Goal: Complete application form

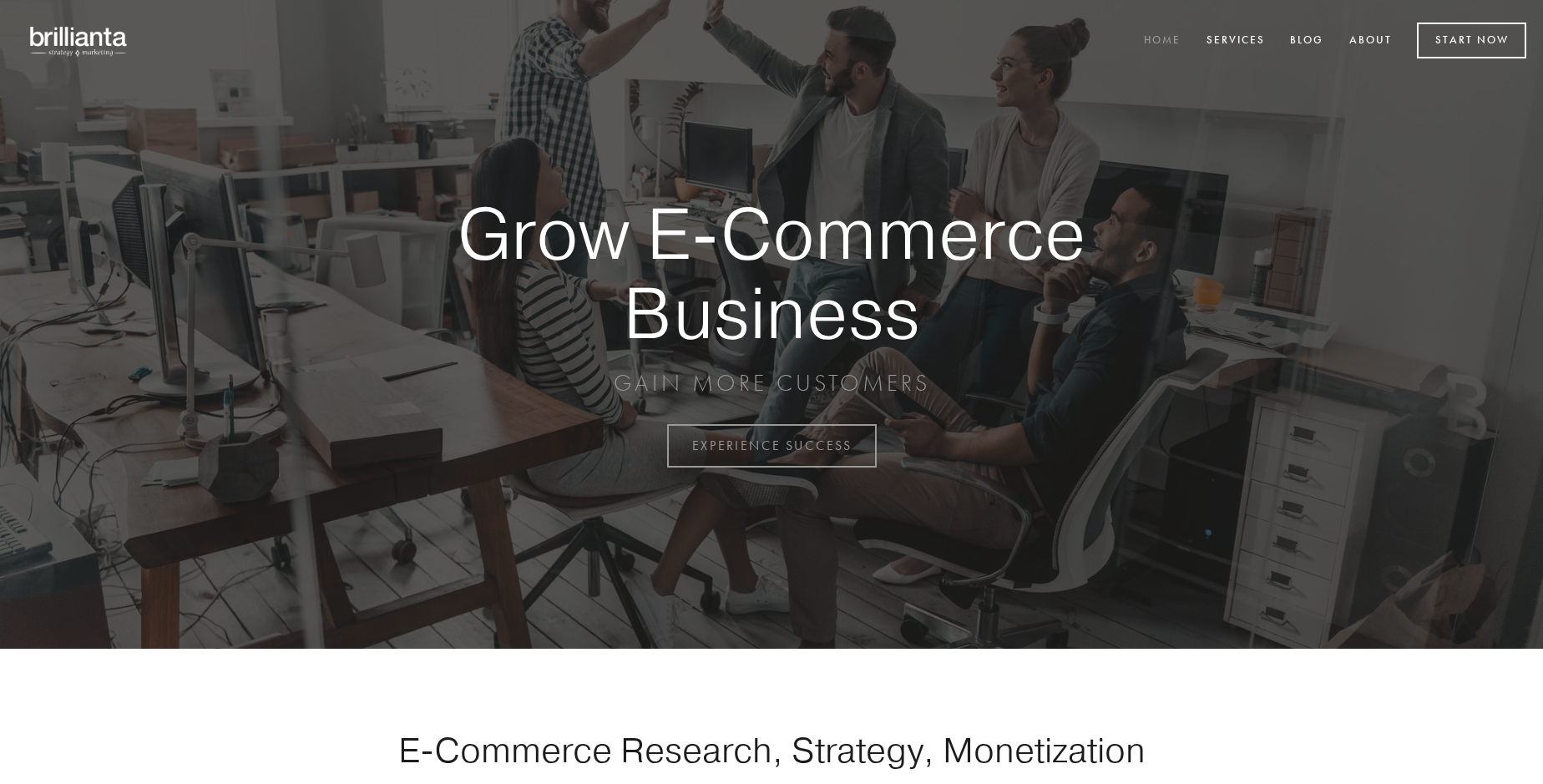
scroll to position [4375, 0]
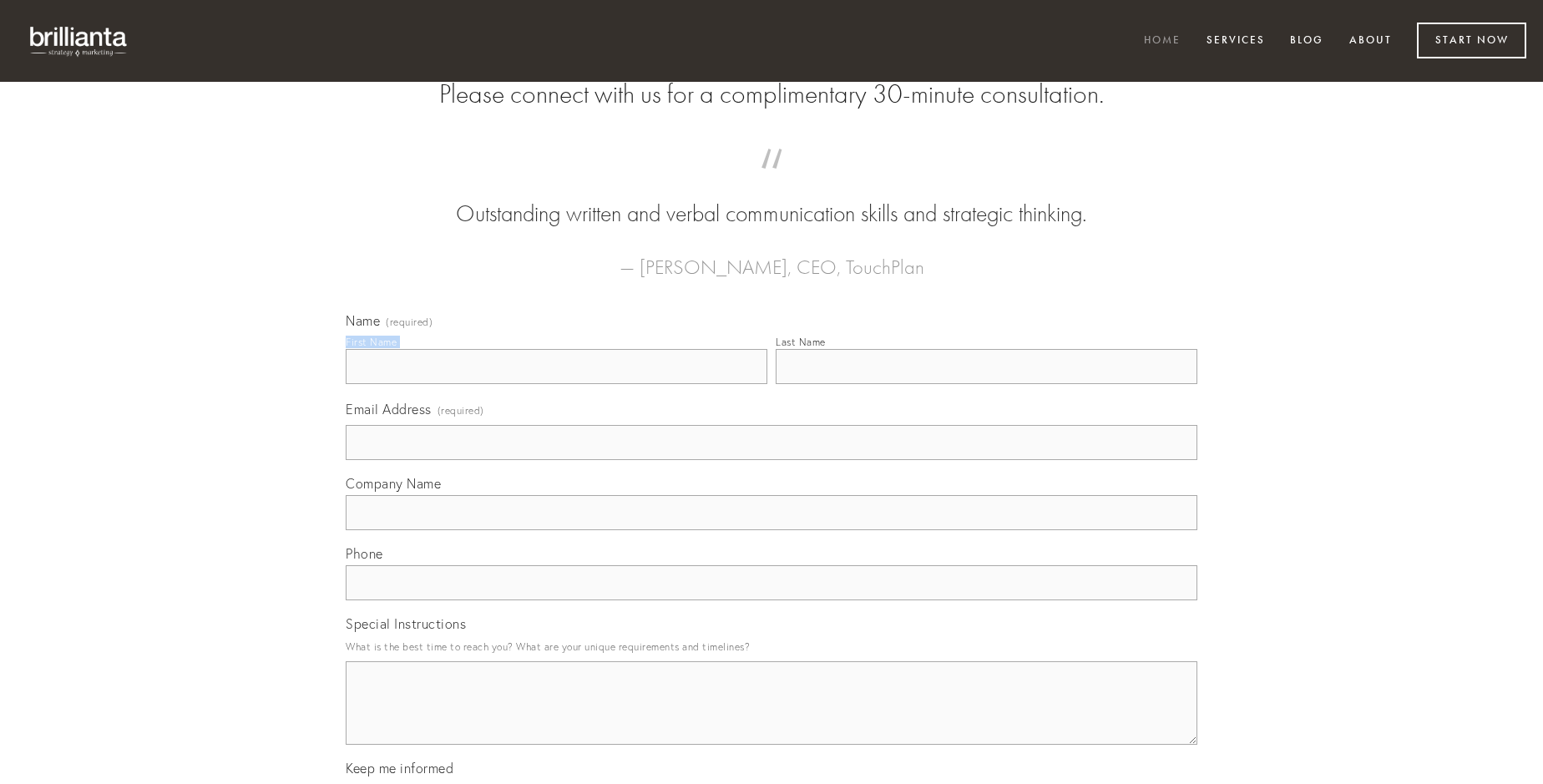
type input "[PERSON_NAME]"
click at [986, 384] on input "Last Name" at bounding box center [986, 367] width 422 height 35
type input "[PERSON_NAME]"
click at [772, 460] on input "Email Address (required)" at bounding box center [772, 443] width 852 height 35
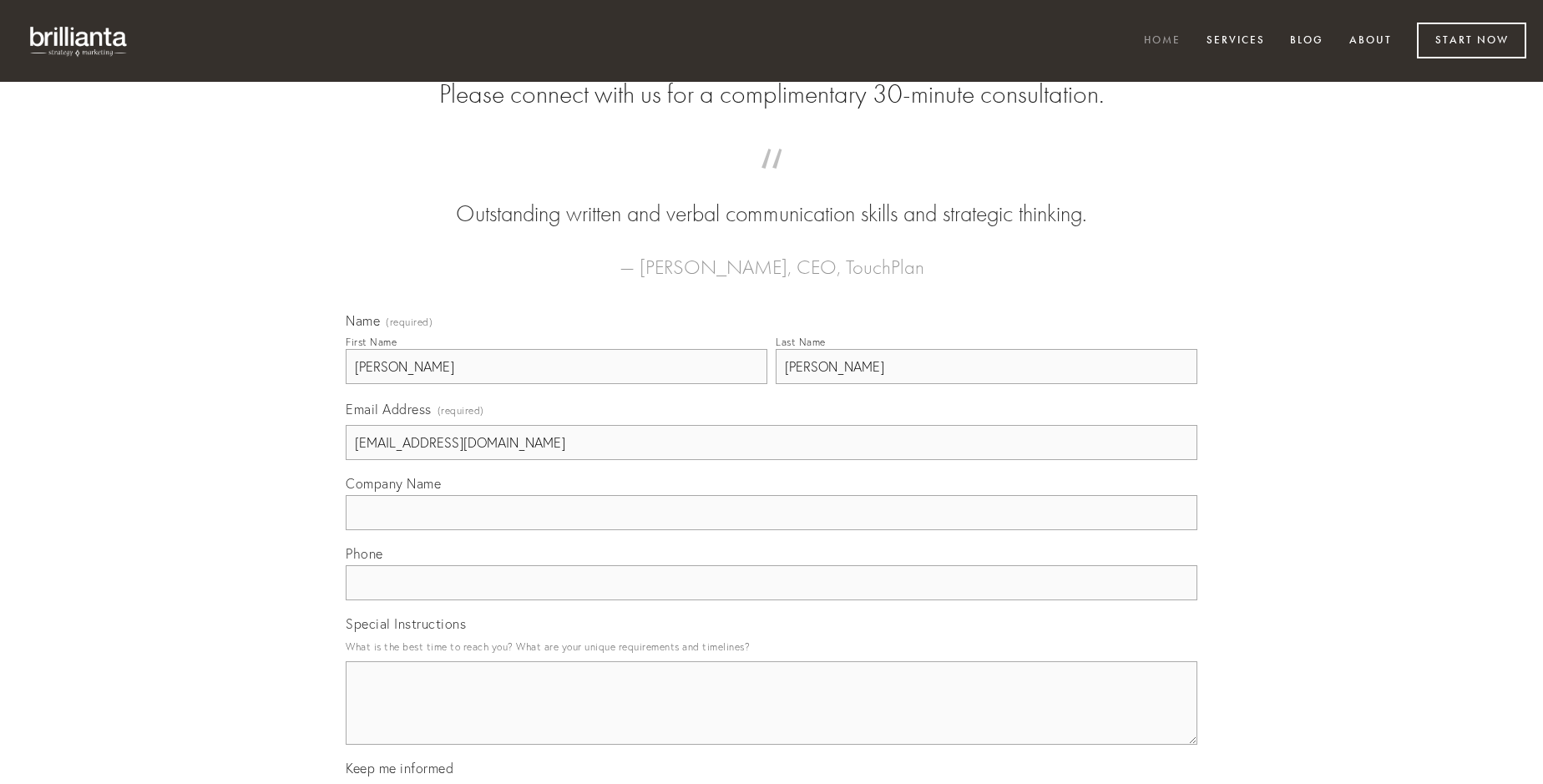
type input "[EMAIL_ADDRESS][DOMAIN_NAME]"
click at [772, 530] on input "Company Name" at bounding box center [772, 512] width 852 height 35
type input "terreo"
click at [772, 601] on input "text" at bounding box center [772, 583] width 852 height 35
click at [772, 718] on textarea "Special Instructions" at bounding box center [772, 703] width 852 height 83
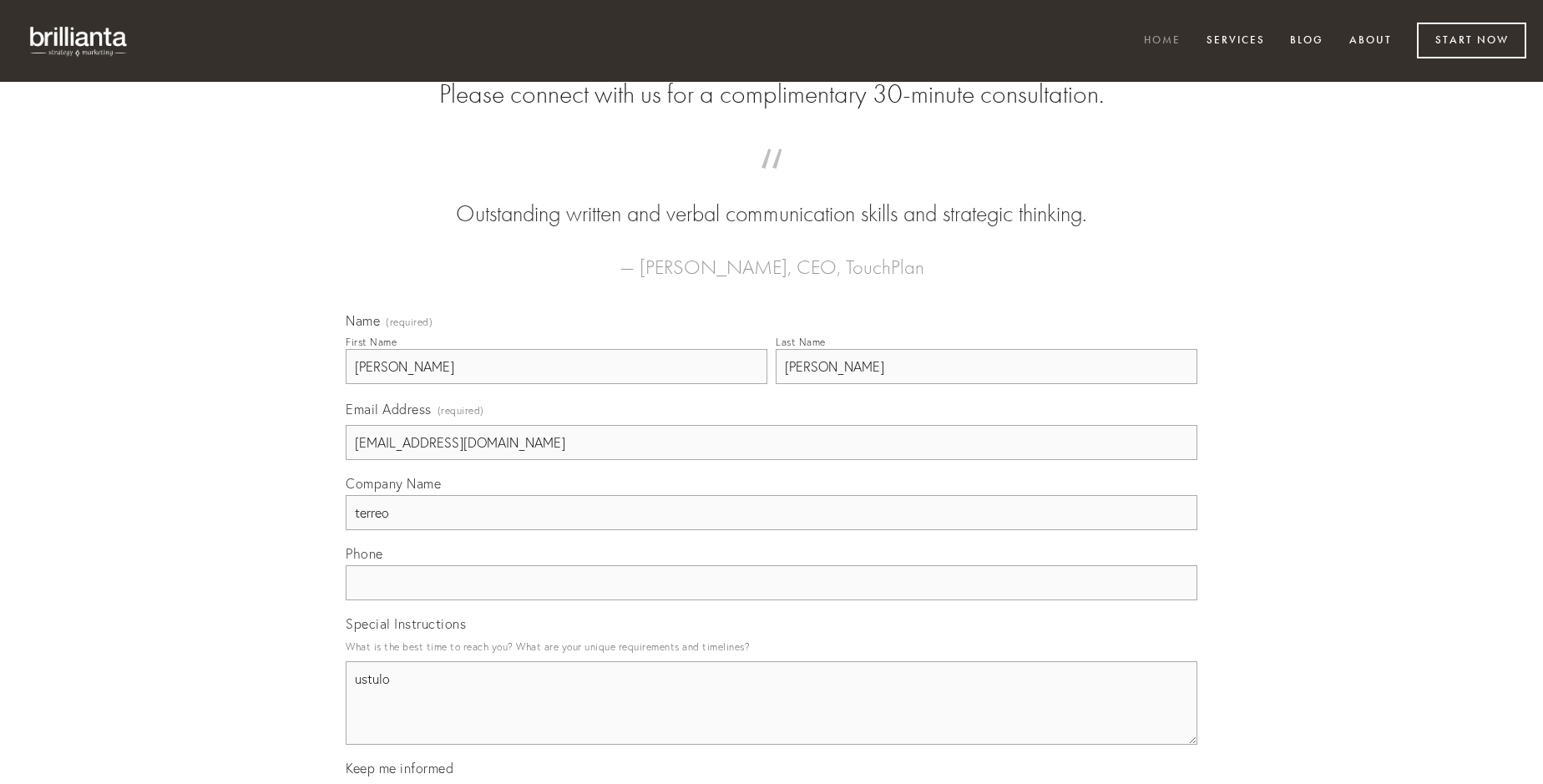
type textarea "ustulo"
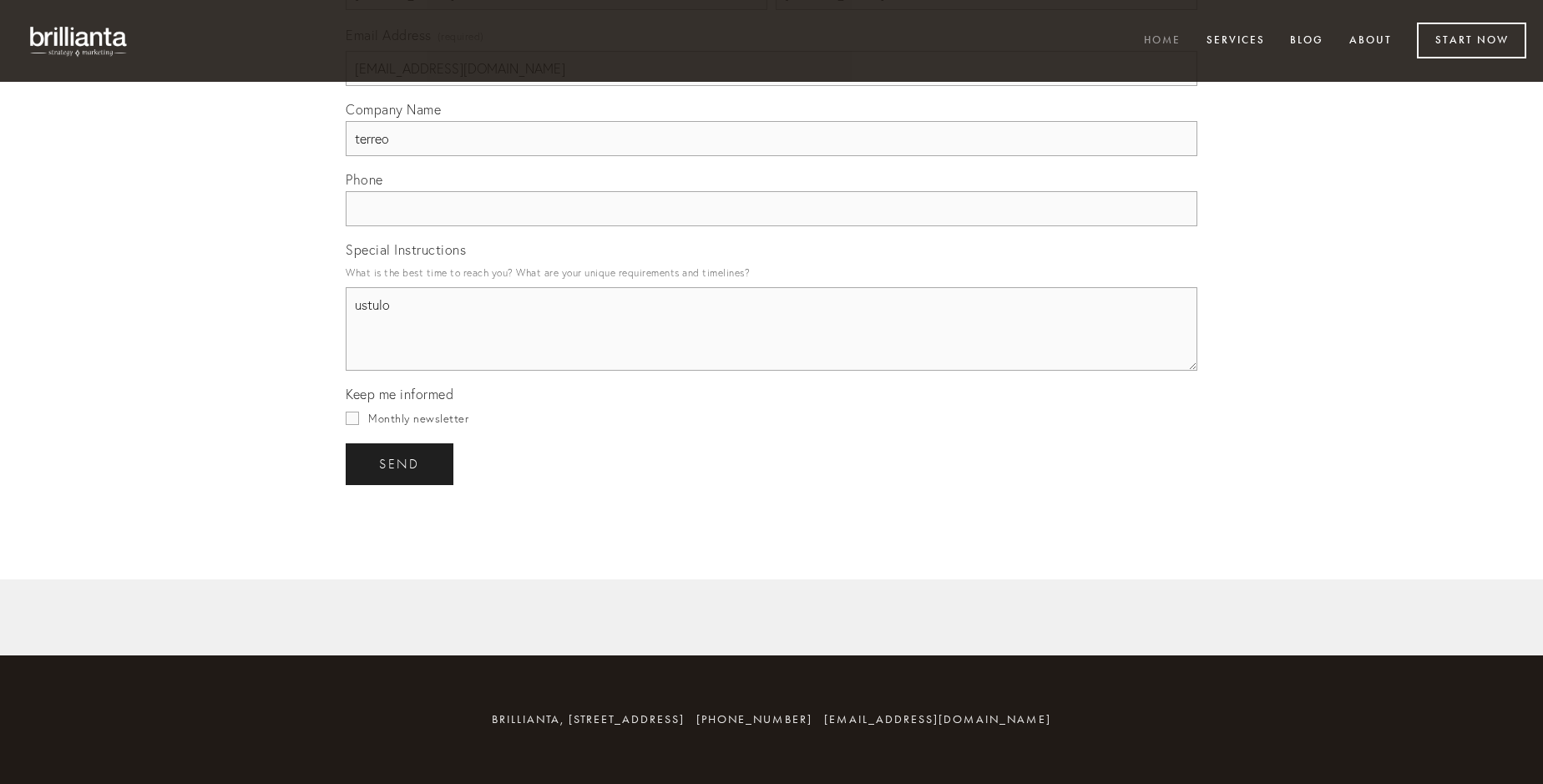
click at [400, 463] on span "send" at bounding box center [399, 463] width 41 height 15
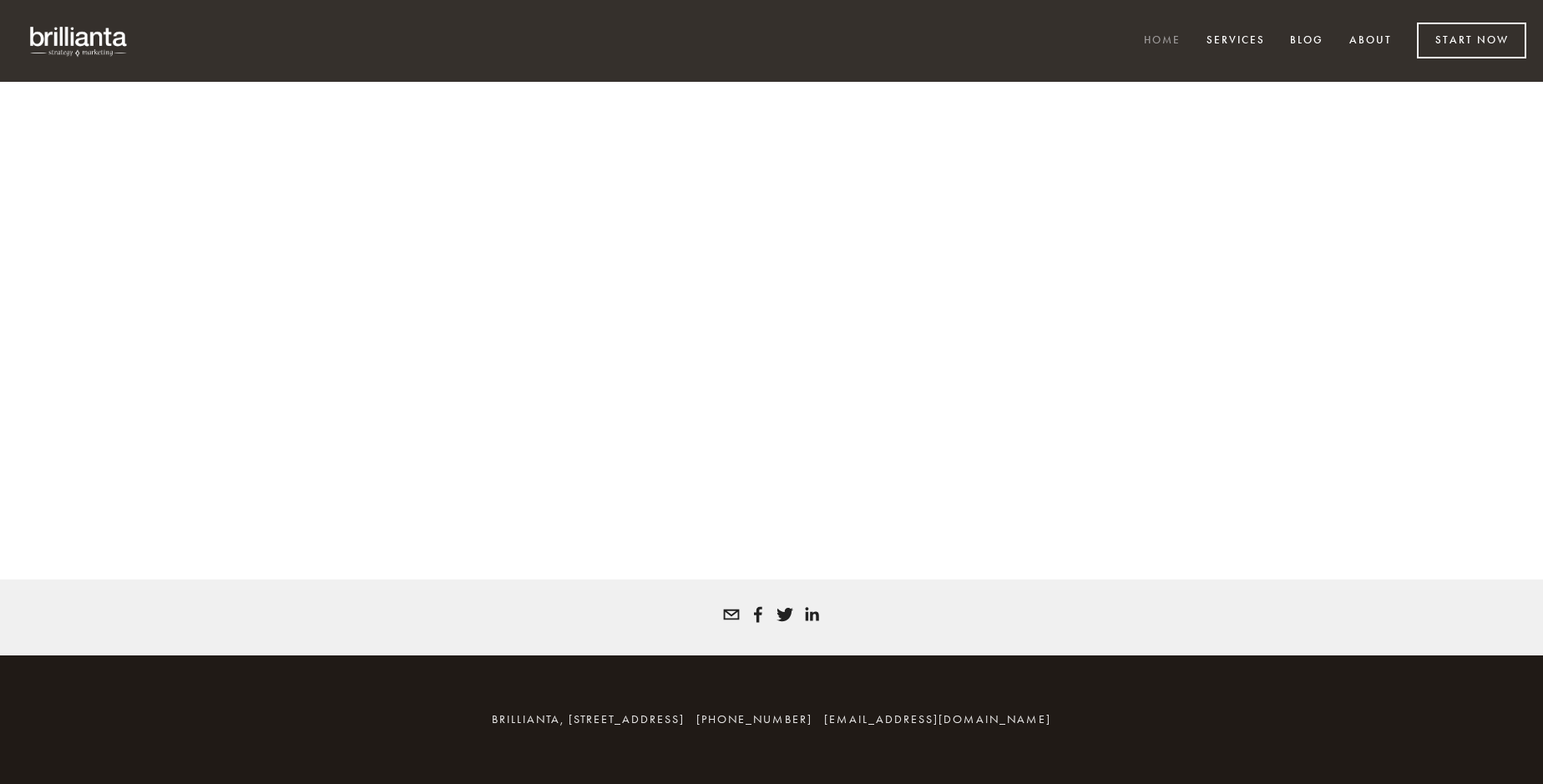
scroll to position [4353, 0]
